Goal: Information Seeking & Learning: Learn about a topic

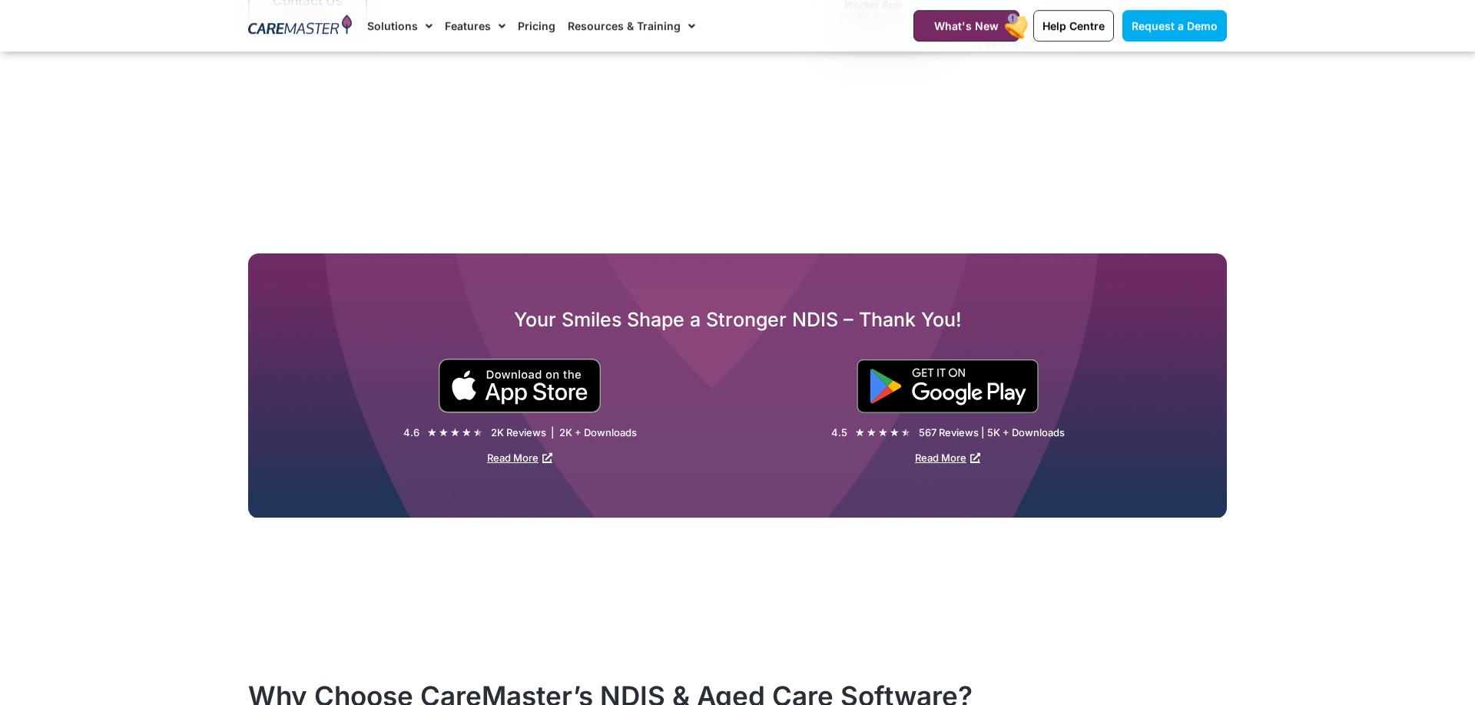
scroll to position [2939, 0]
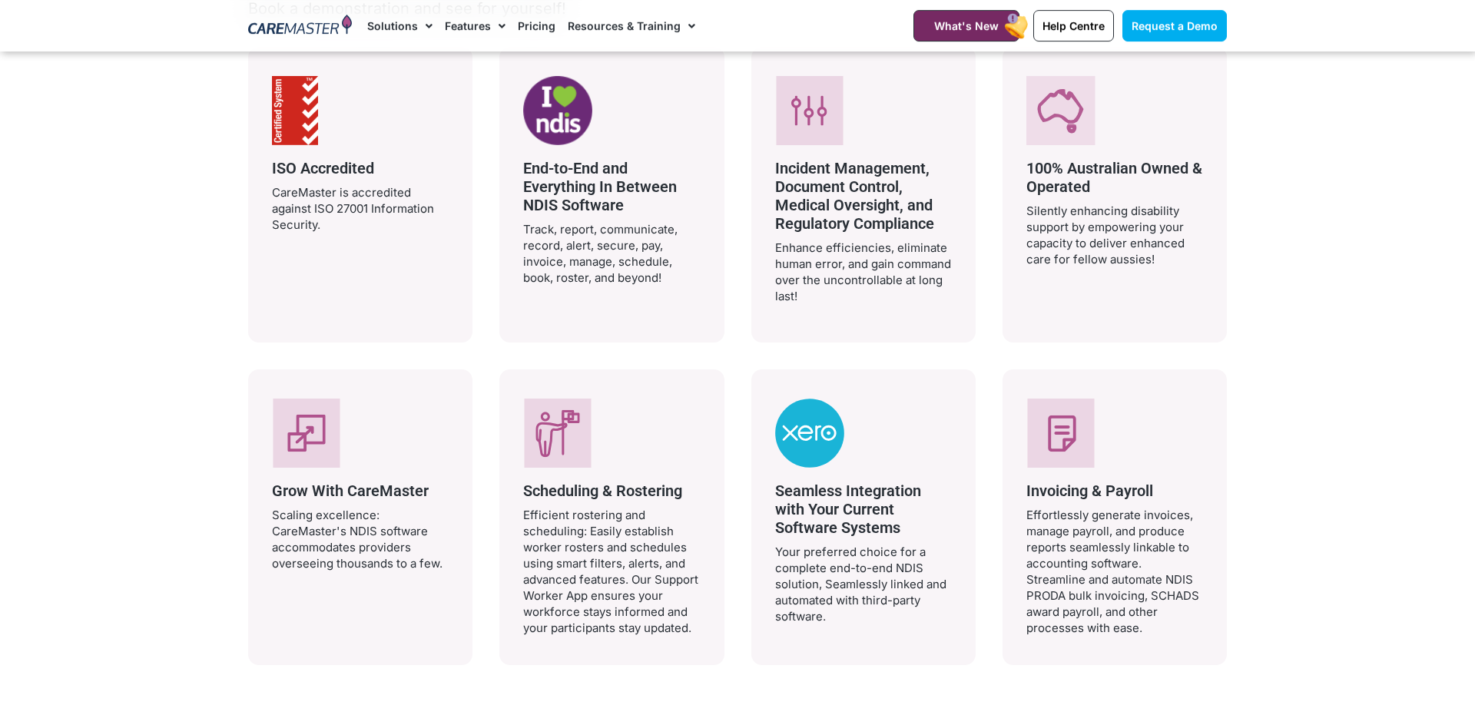
click at [811, 114] on icon at bounding box center [809, 113] width 10 height 10
click at [820, 244] on p "Enhance efficiencies, eliminate human error, and gain command over the uncontro…" at bounding box center [863, 272] width 177 height 65
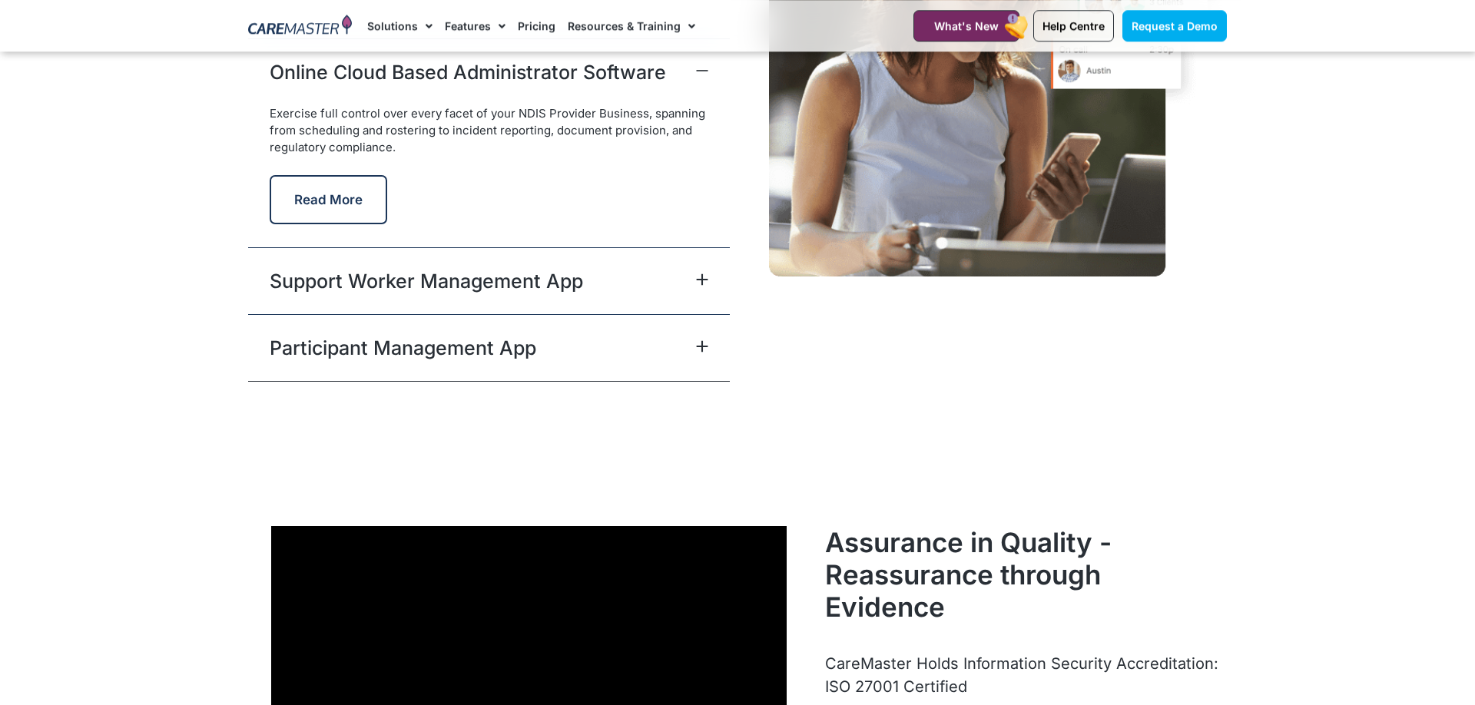
scroll to position [4134, 0]
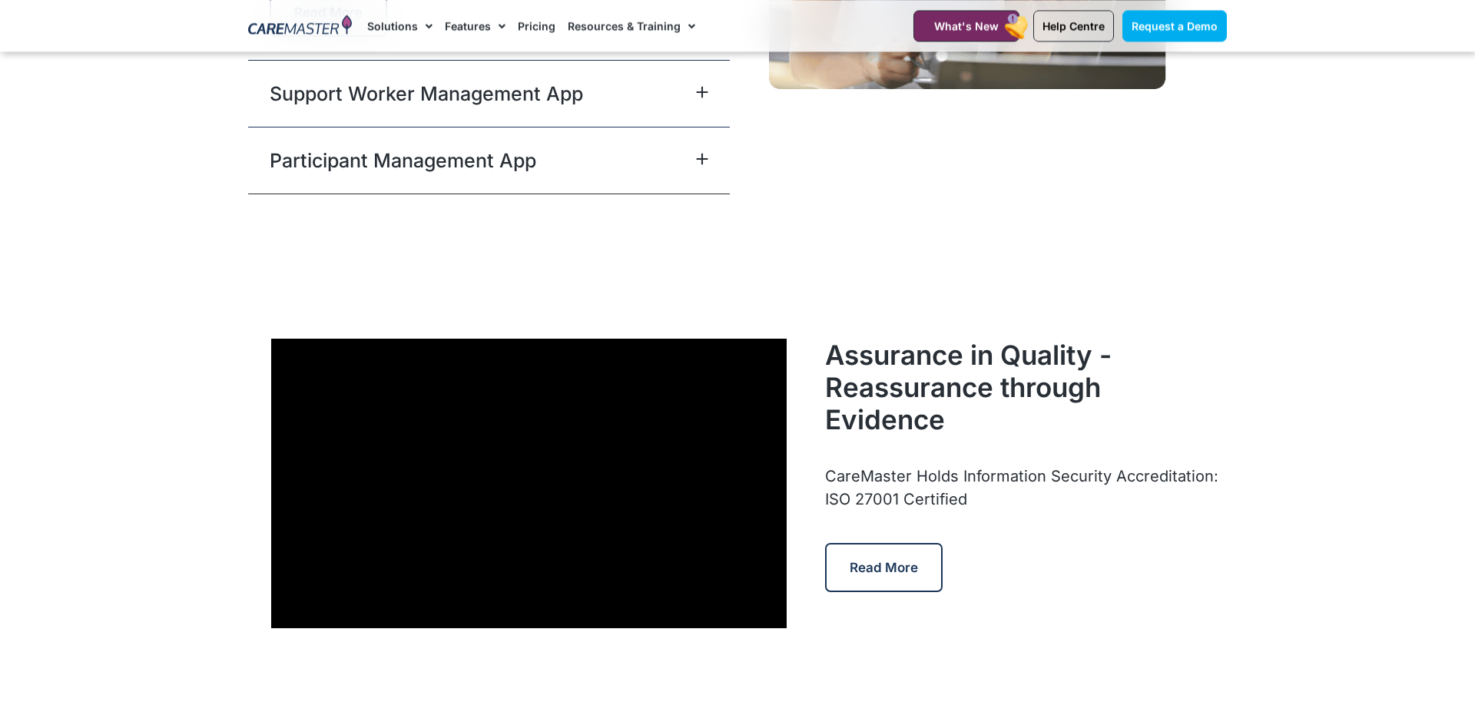
click at [704, 154] on icon at bounding box center [702, 159] width 12 height 12
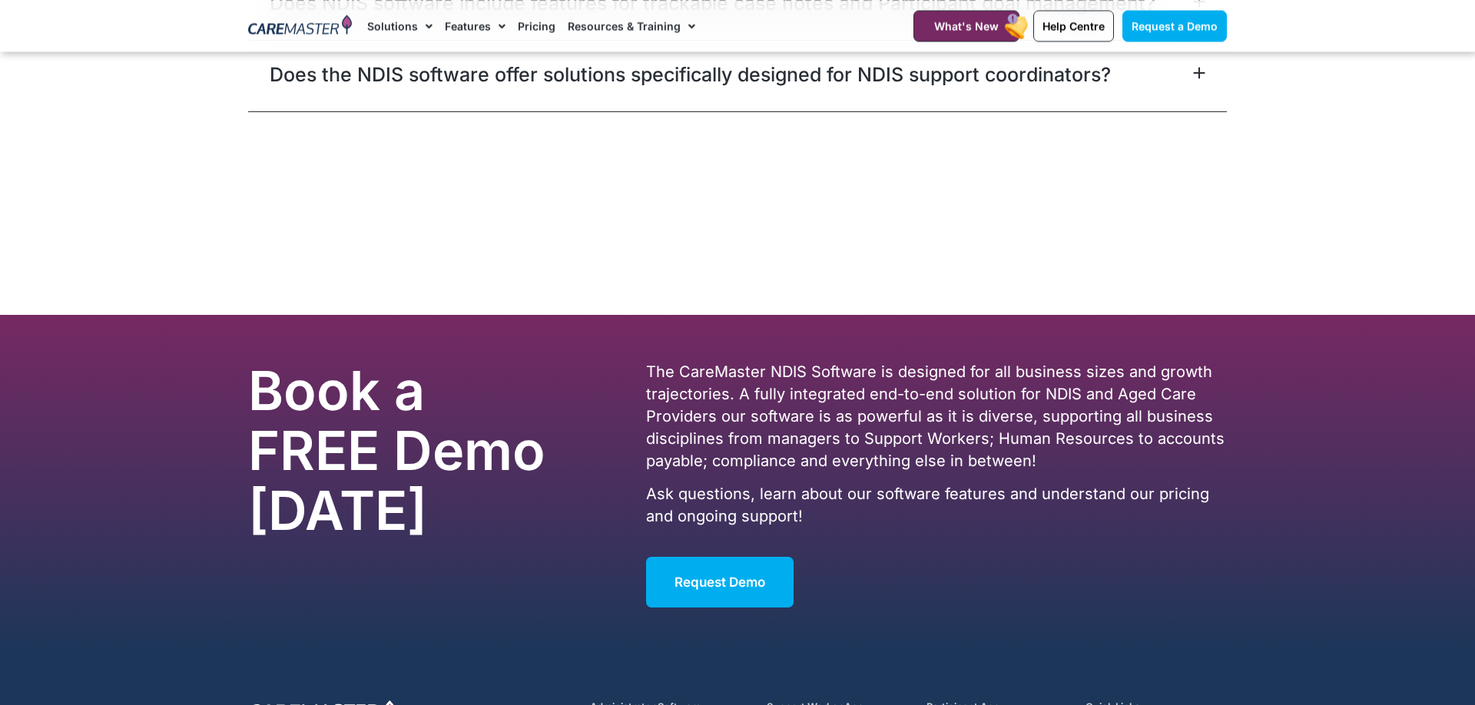
scroll to position [9707, 0]
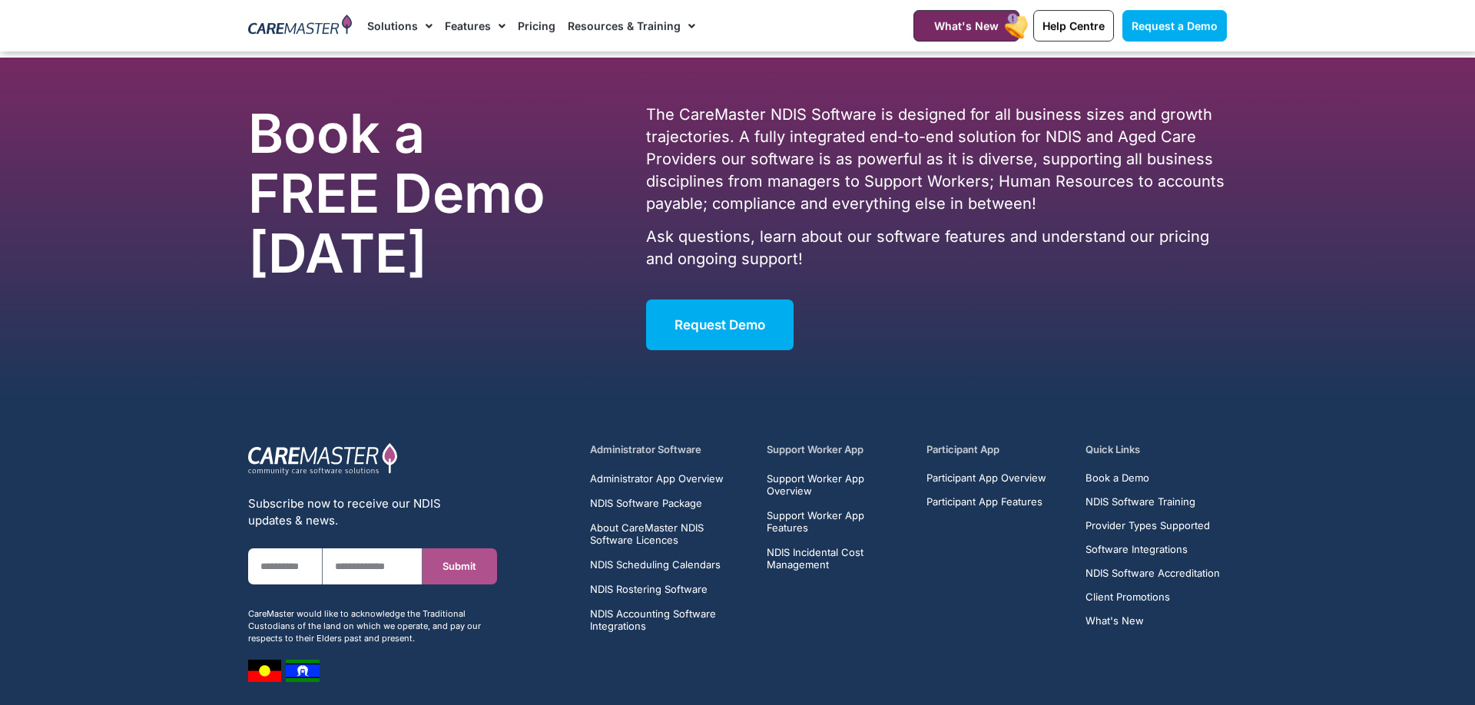
drag, startPoint x: 1463, startPoint y: 664, endPoint x: 1467, endPoint y: 635, distance: 28.6
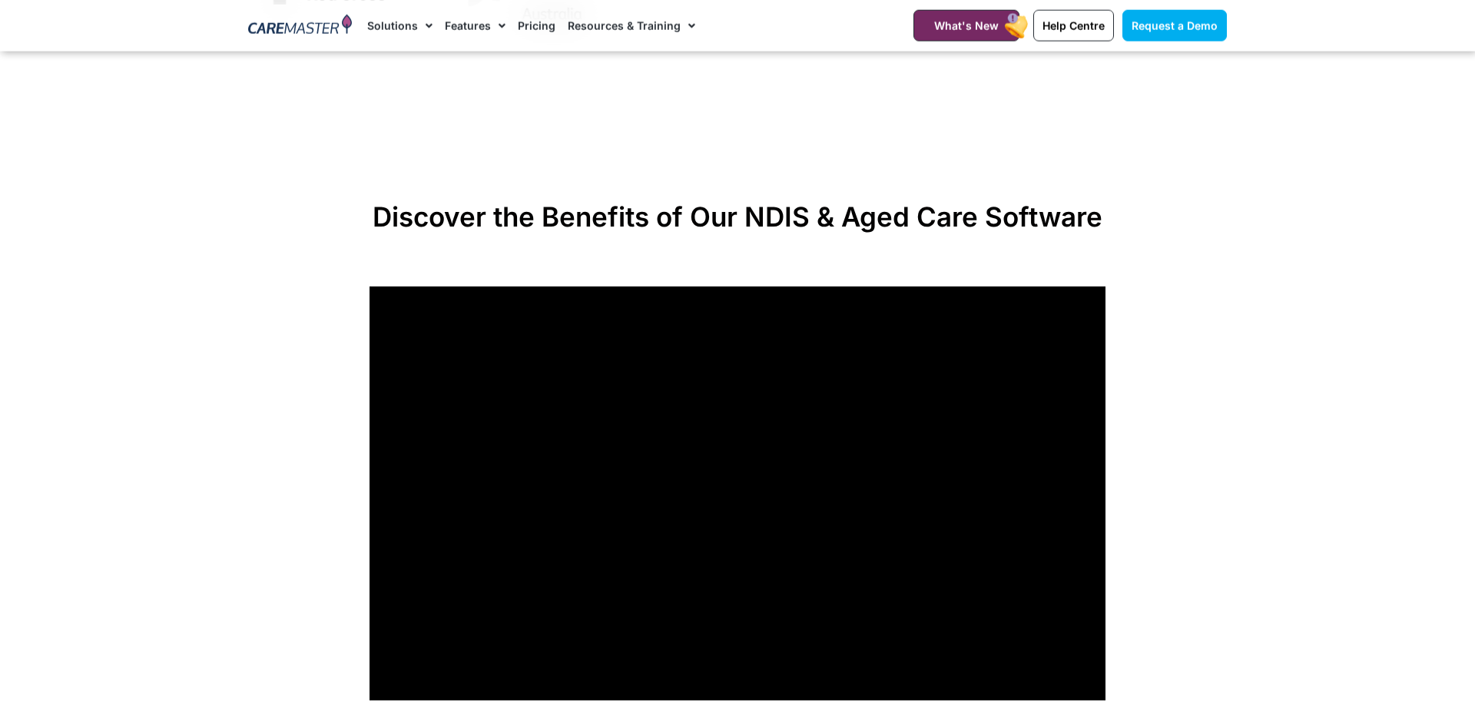
scroll to position [0, 0]
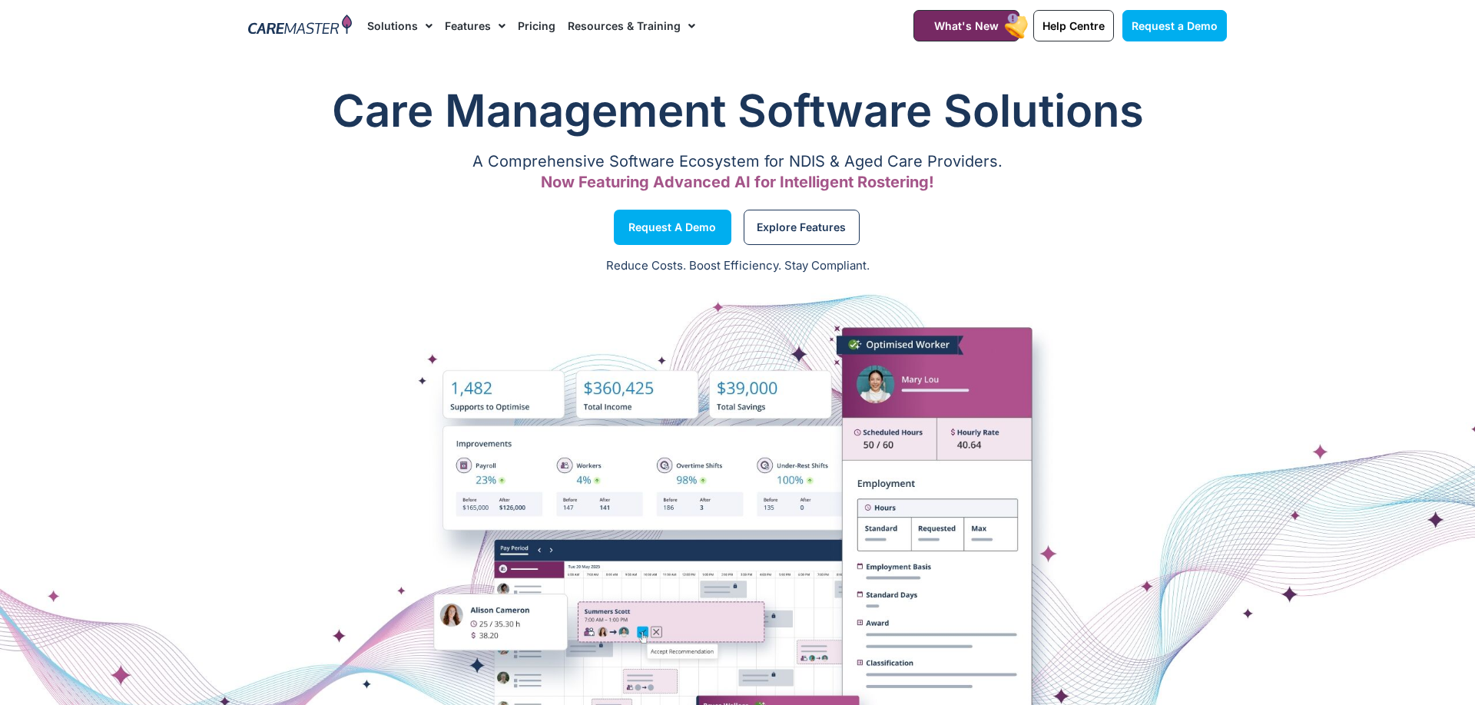
click at [519, 21] on link "Pricing" at bounding box center [537, 25] width 38 height 51
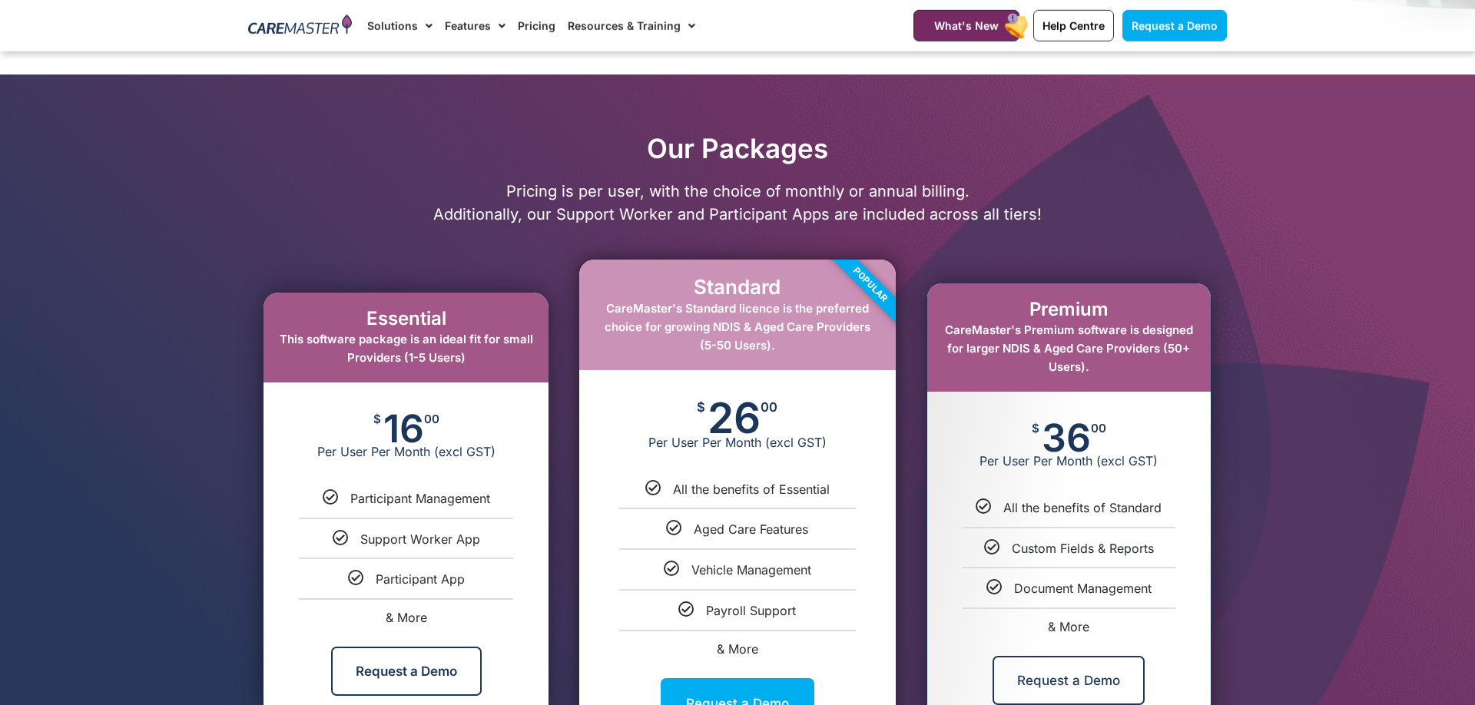
scroll to position [746, 0]
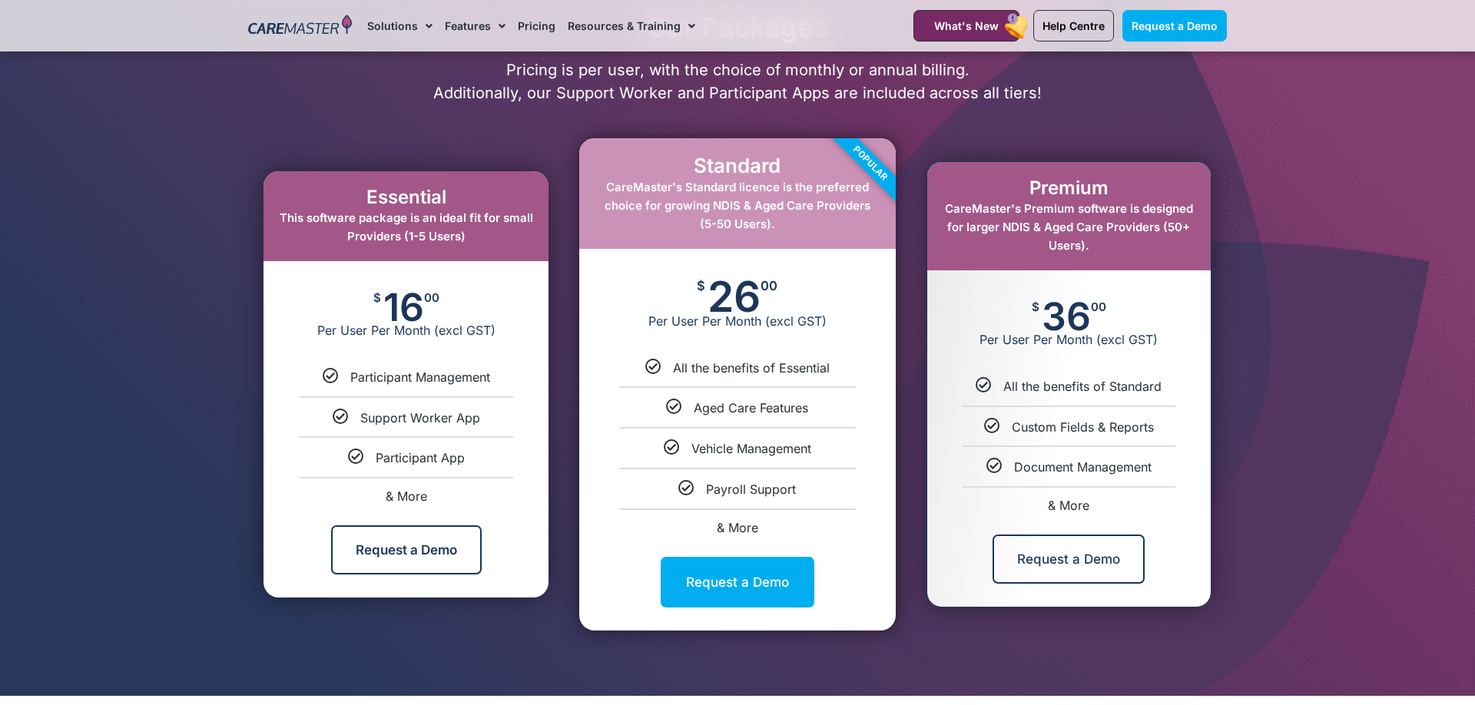
click at [737, 525] on span "& More" at bounding box center [737, 527] width 41 height 15
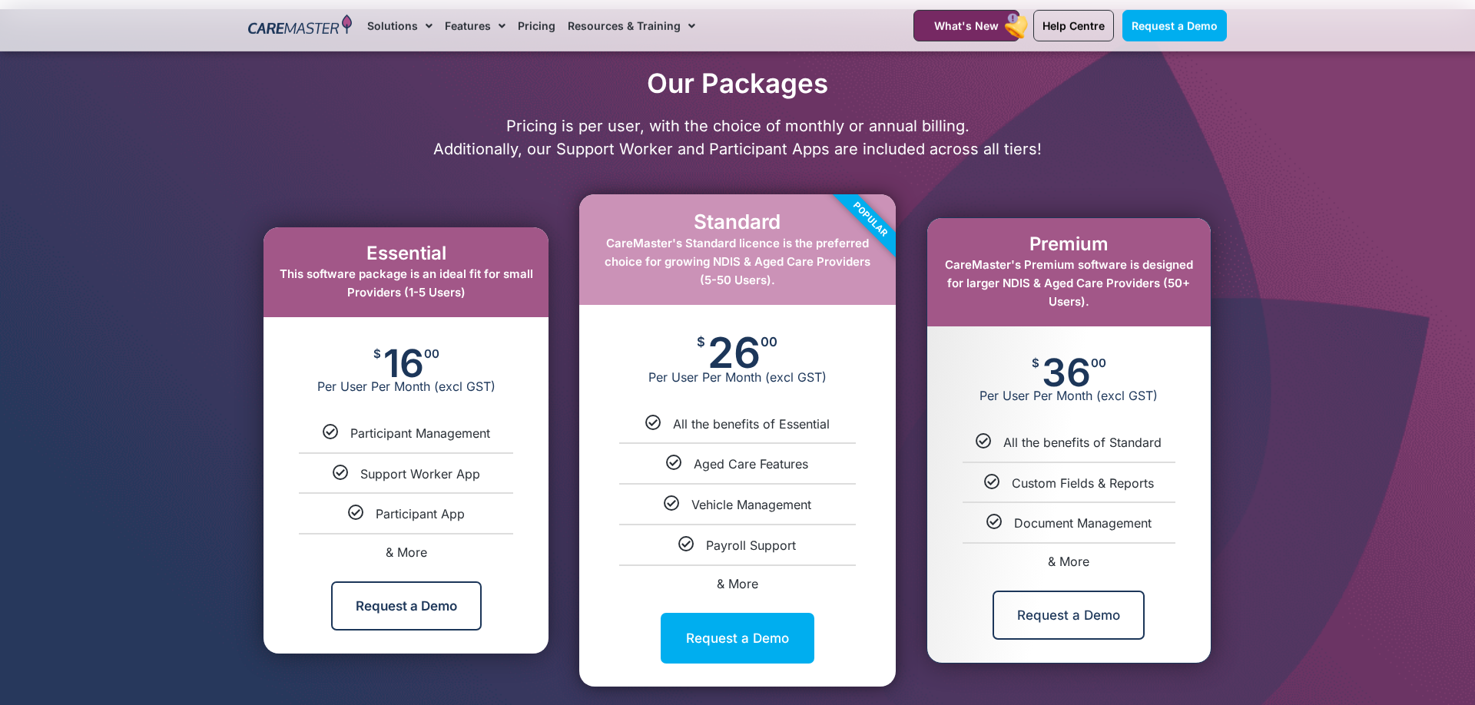
scroll to position [811, 0]
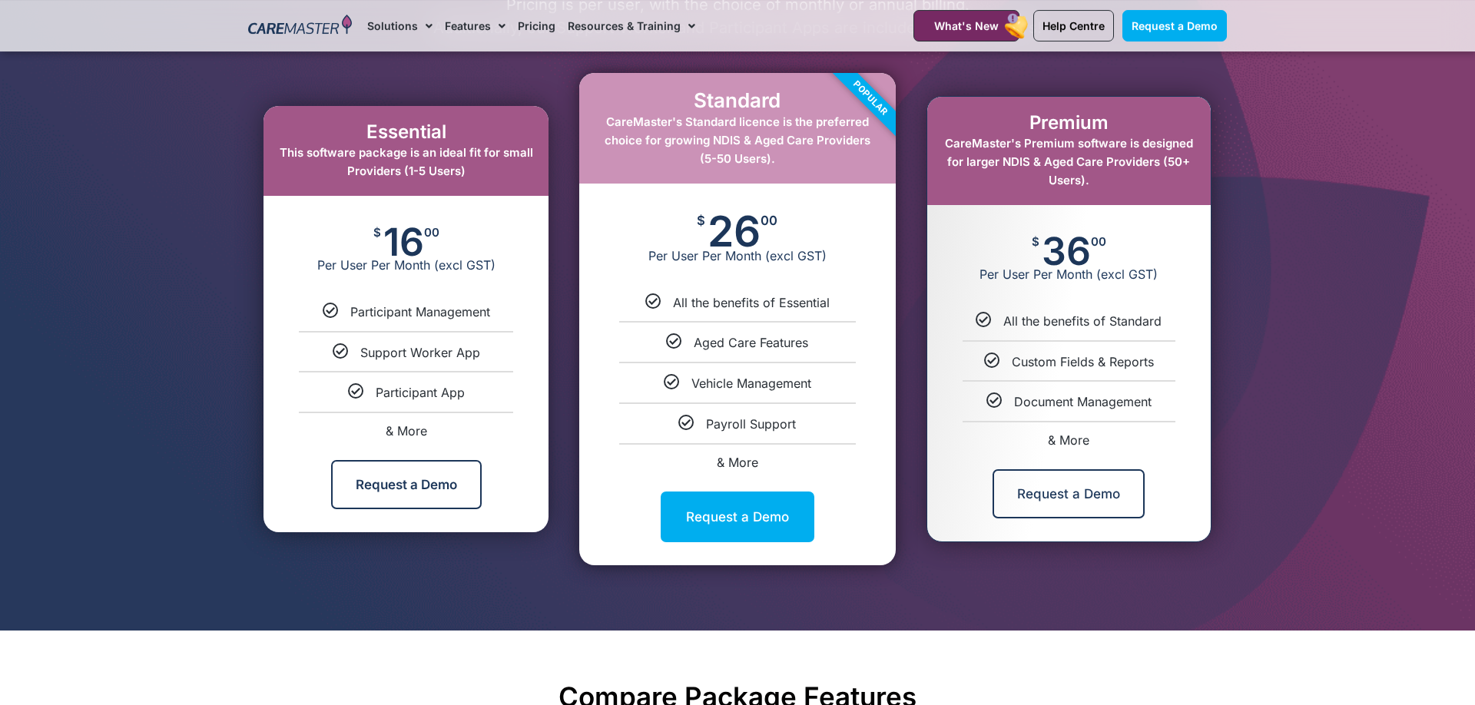
click at [1061, 440] on link "& More" at bounding box center [1068, 440] width 41 height 15
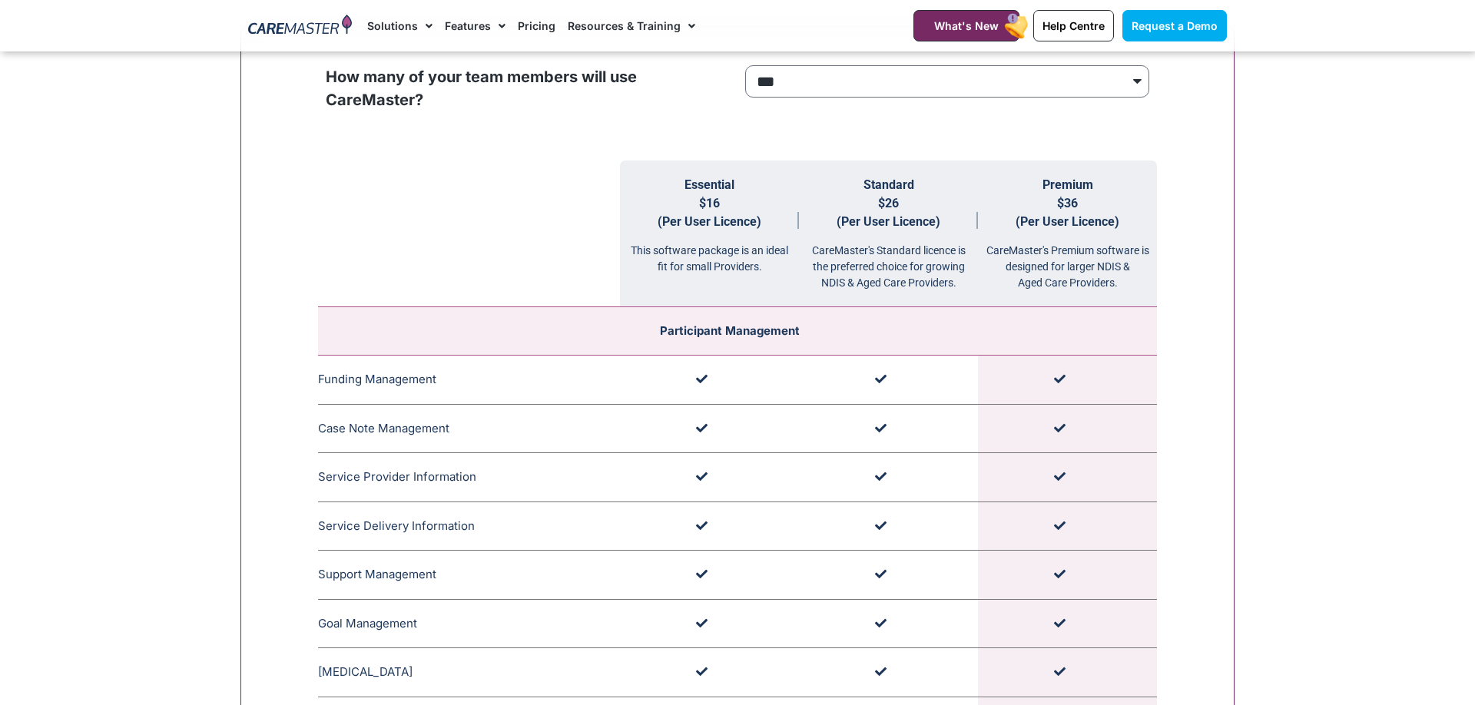
scroll to position [1543, 0]
click at [745, 63] on select "**********" at bounding box center [947, 79] width 404 height 32
select select "****"
click option "****" at bounding box center [0, 0] width 0 height 0
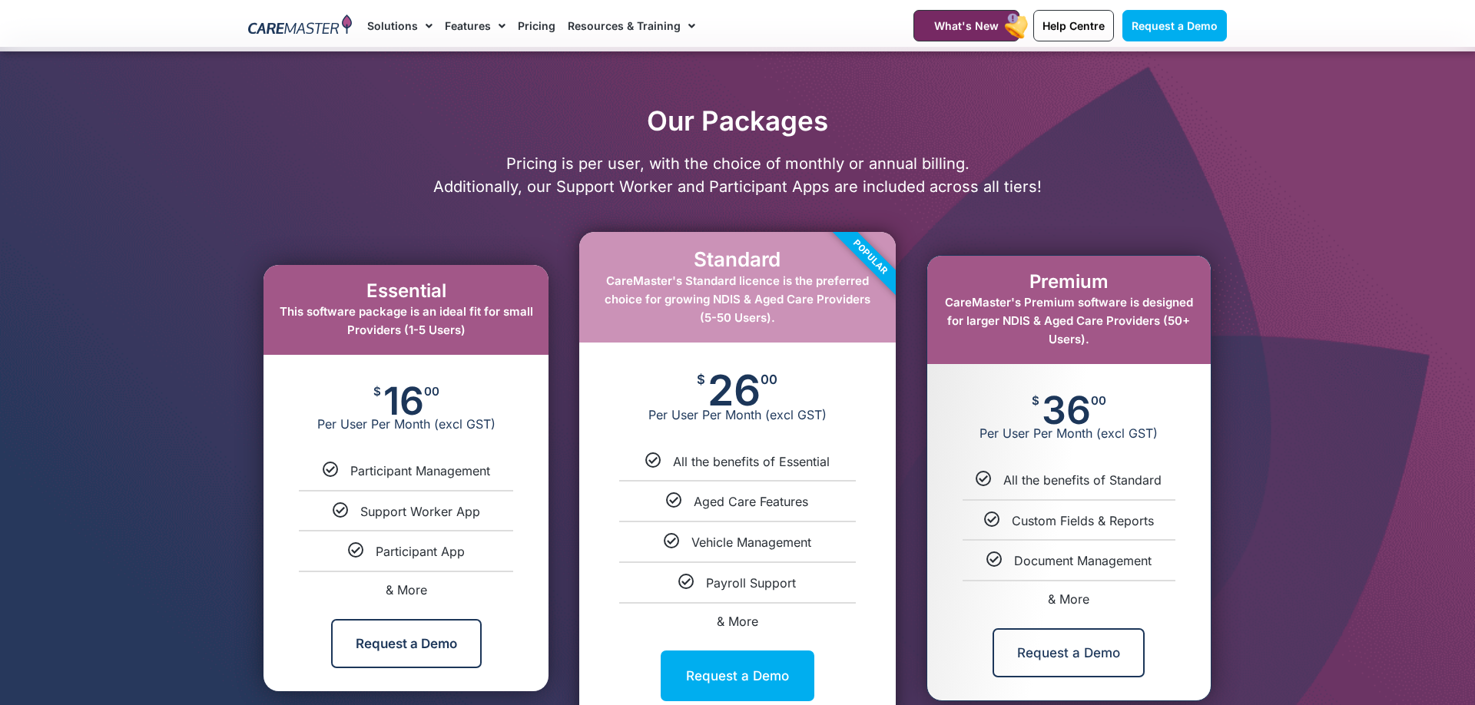
scroll to position [475, 0]
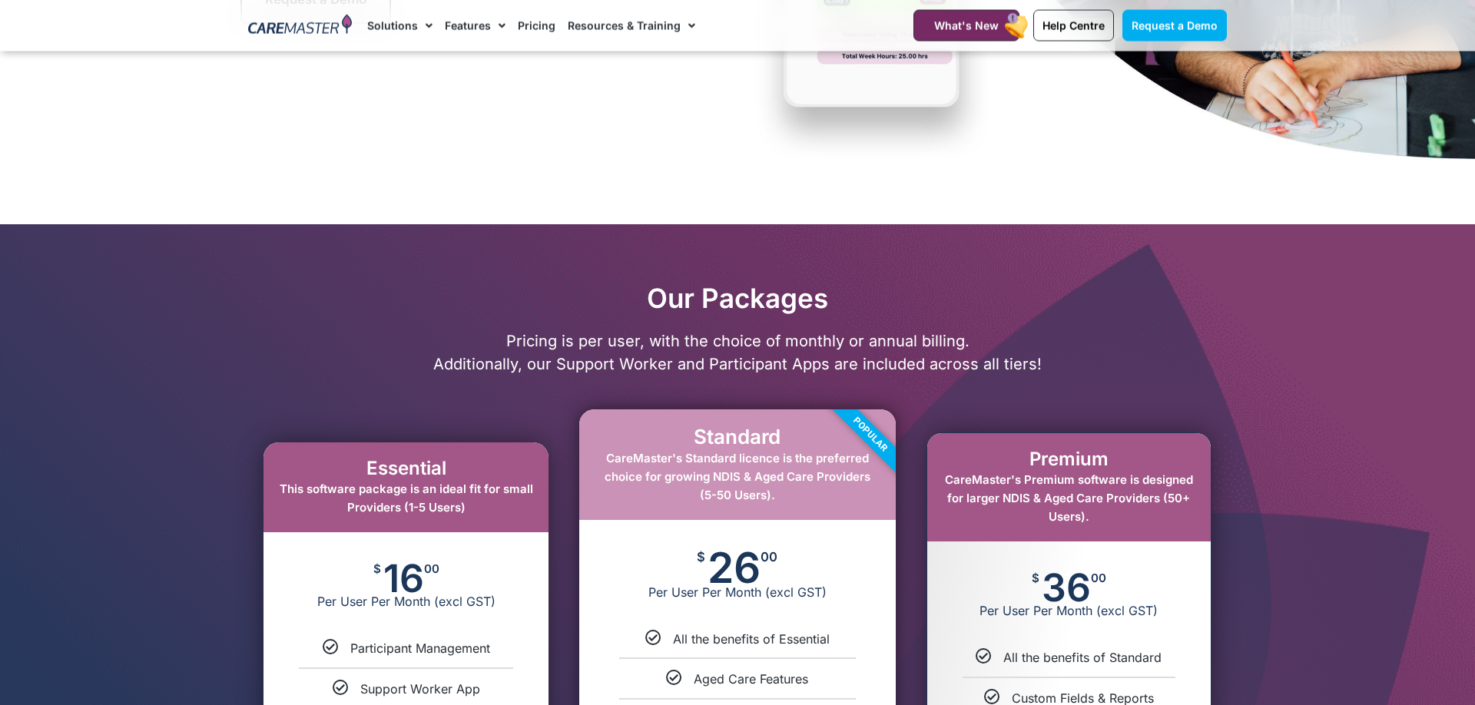
click at [203, 349] on div at bounding box center [737, 595] width 1475 height 743
